Goal: Transaction & Acquisition: Purchase product/service

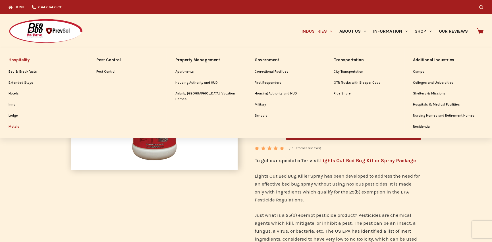
click at [13, 125] on link "Motels" at bounding box center [44, 127] width 70 height 11
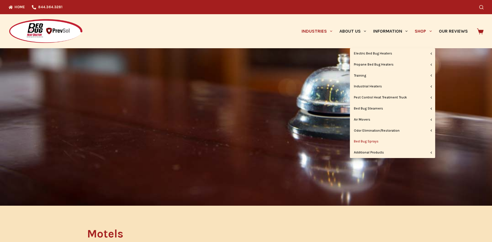
click at [365, 139] on link "Bed Bug Sprays" at bounding box center [392, 141] width 85 height 11
